Goal: Information Seeking & Learning: Learn about a topic

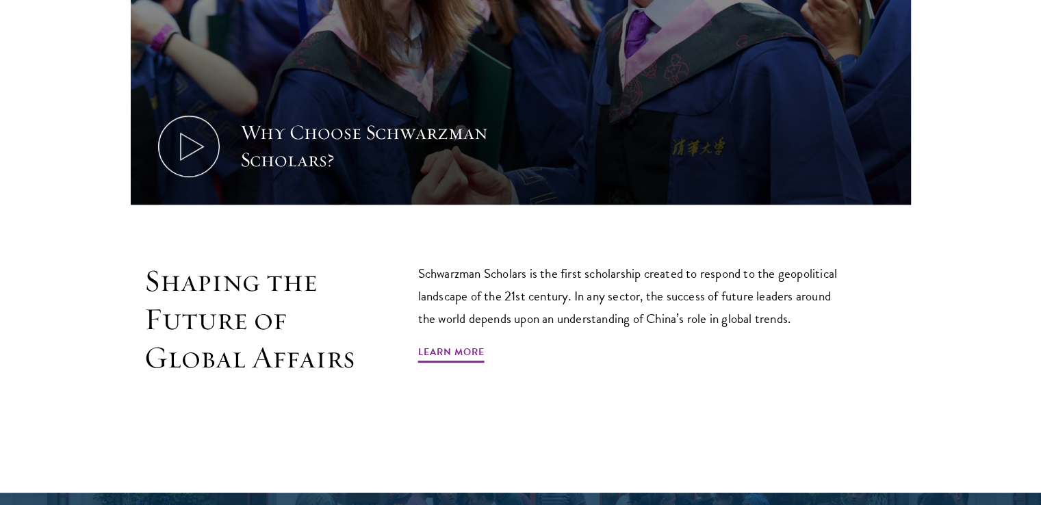
scroll to position [682, 0]
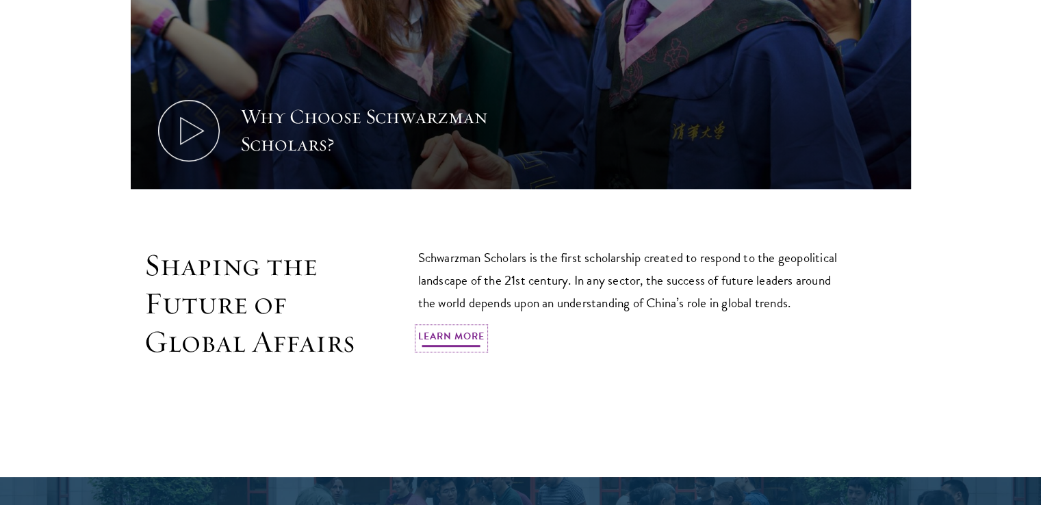
click at [442, 335] on link "Learn More" at bounding box center [451, 338] width 66 height 21
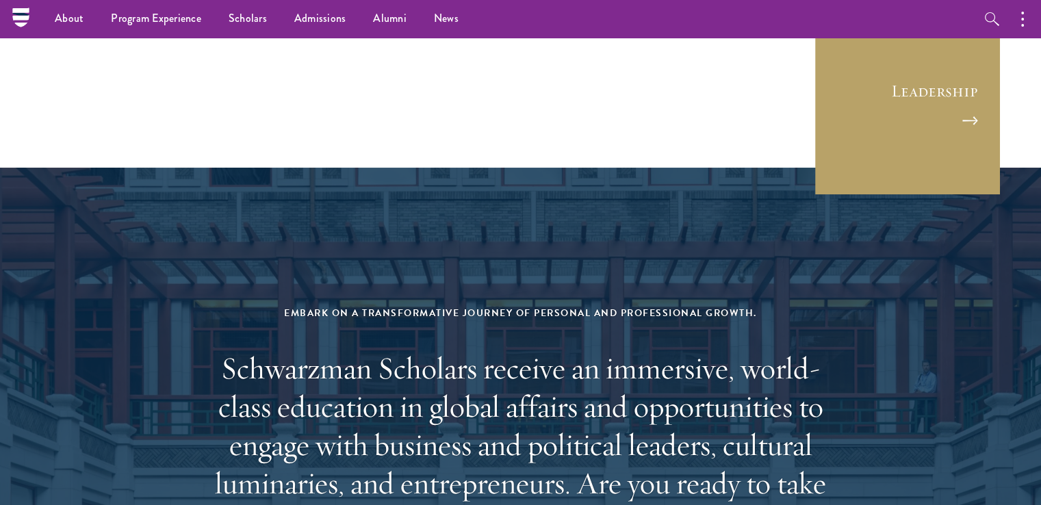
scroll to position [5381, 0]
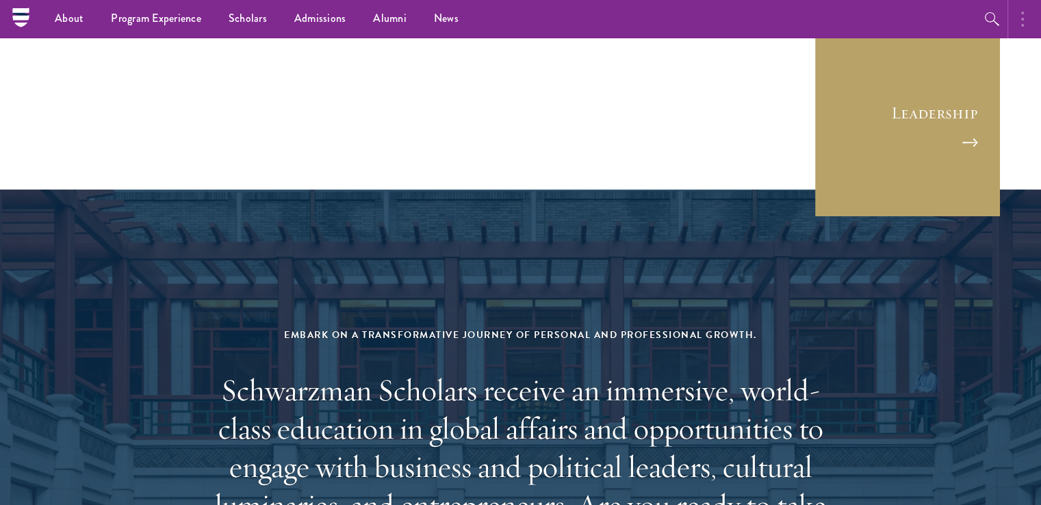
click at [1015, 19] on button "button" at bounding box center [1026, 19] width 30 height 38
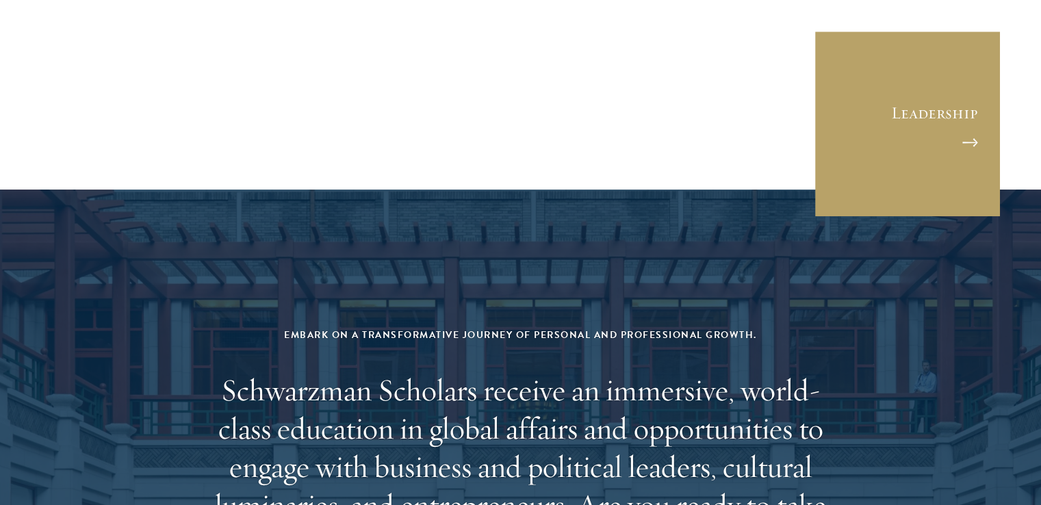
scroll to position [5739, 0]
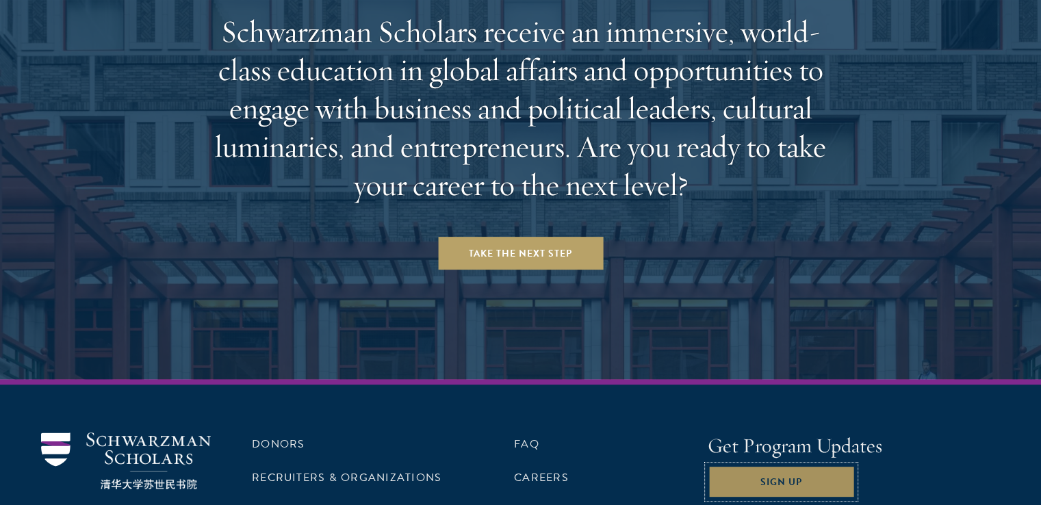
click at [765, 465] on button "Sign Up" at bounding box center [781, 481] width 147 height 33
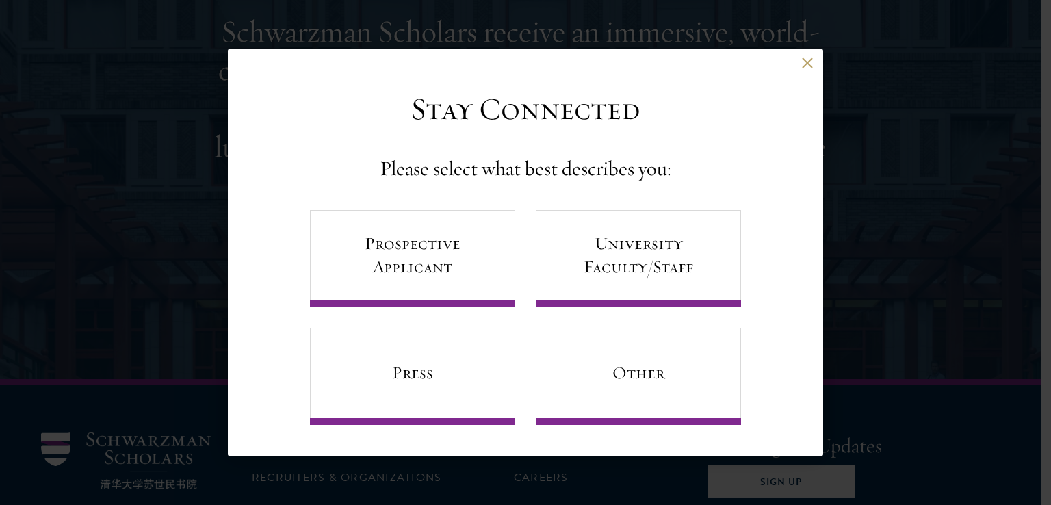
click at [811, 56] on div "Back Stay Connected Please select what best describes you: Prospective Applican…" at bounding box center [526, 252] width 596 height 407
click at [804, 69] on div "Back" at bounding box center [526, 74] width 596 height 33
click at [804, 62] on button at bounding box center [808, 64] width 12 height 12
